Goal: Task Accomplishment & Management: Manage account settings

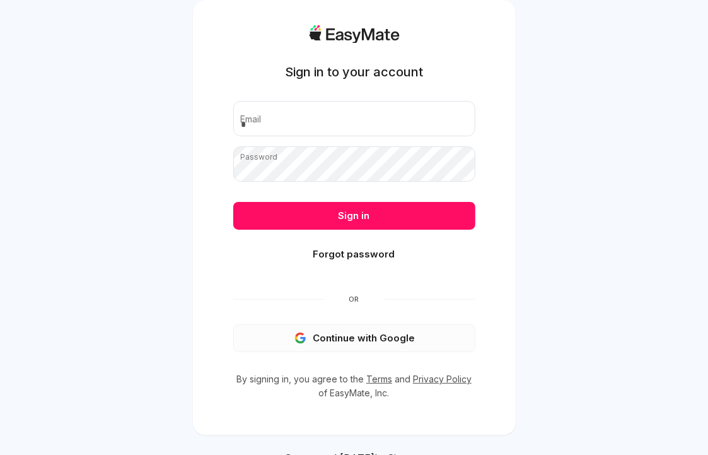
click at [348, 338] on button "Continue with Google" at bounding box center [354, 338] width 242 height 28
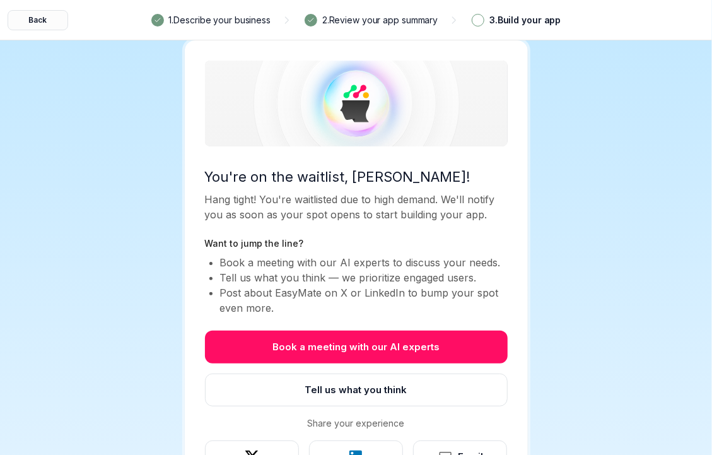
click at [30, 18] on button "Back" at bounding box center [38, 20] width 61 height 20
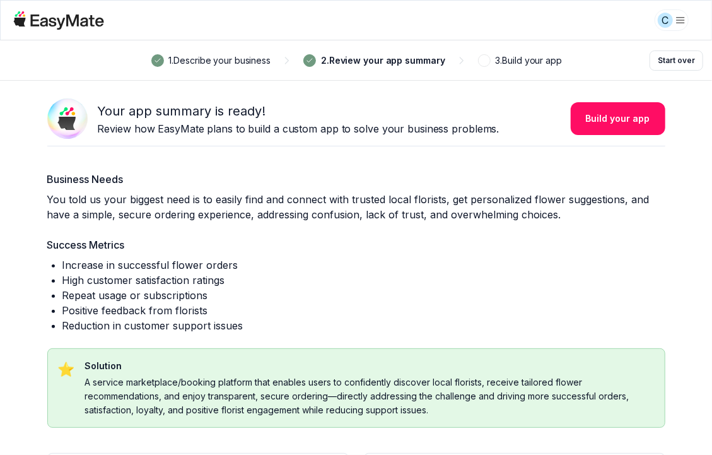
click at [31, 18] on icon at bounding box center [67, 21] width 73 height 15
click at [681, 19] on html "C 1 . Describe your business 2 . Review your app summary 3 . Build your app Sta…" at bounding box center [356, 227] width 712 height 455
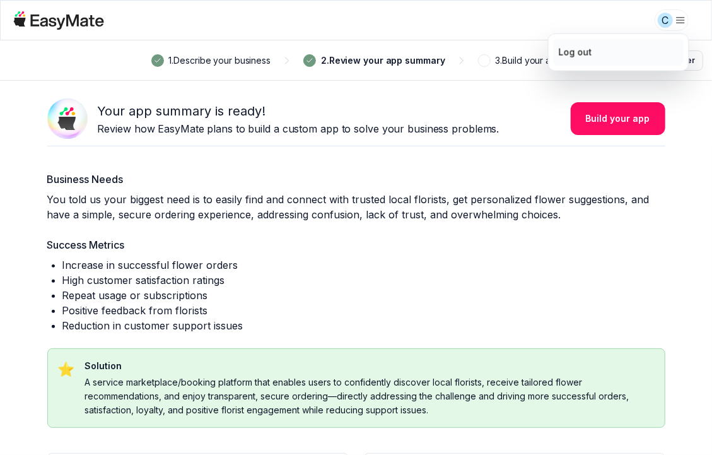
click at [567, 52] on div "Log out" at bounding box center [575, 52] width 33 height 14
